Goal: Check status: Check status

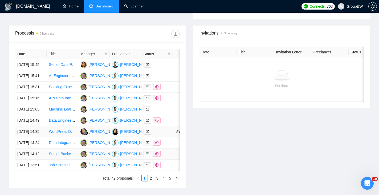
scroll to position [195, 0]
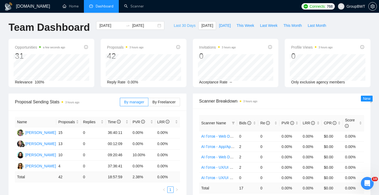
click at [180, 27] on span "Last 30 Days" at bounding box center [184, 26] width 22 height 6
type input "[DATE]"
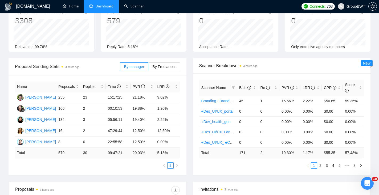
scroll to position [35, 0]
